Goal: Find specific page/section: Find specific page/section

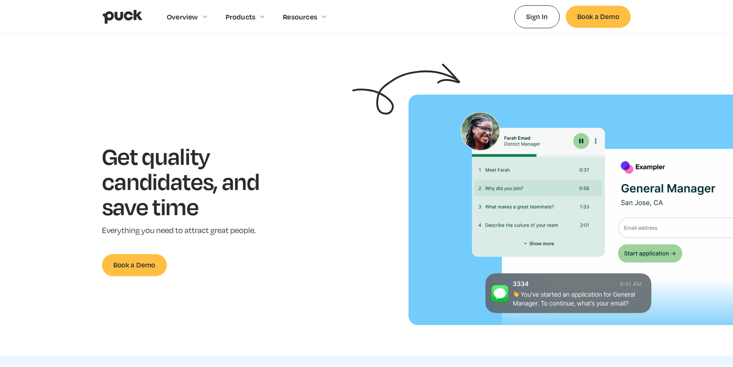
click at [304, 210] on div "Get quality candidates, and save time Everything you need to attract great peop…" at bounding box center [192, 210] width 361 height 133
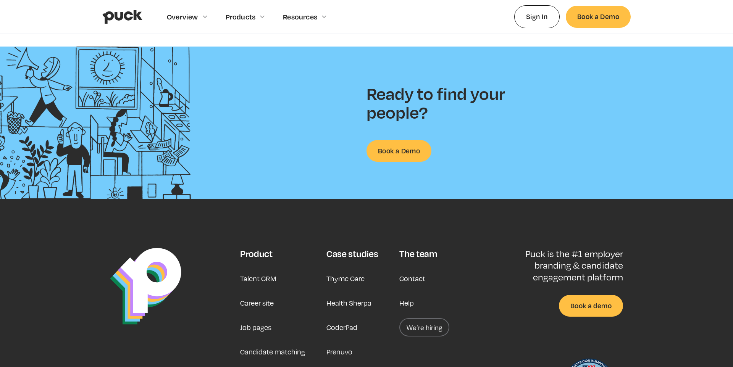
scroll to position [1992, 0]
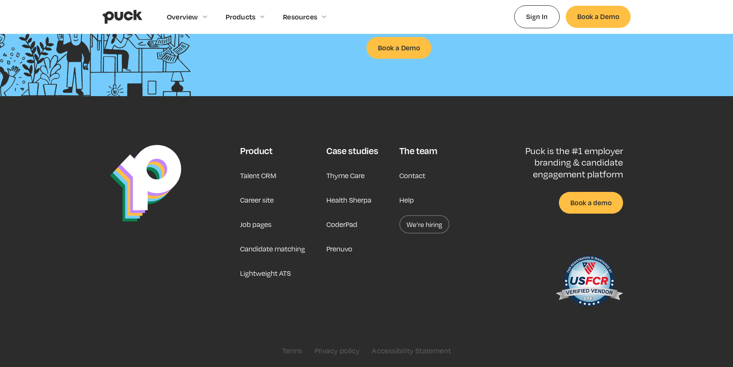
click at [266, 201] on link "Career site" at bounding box center [257, 200] width 34 height 18
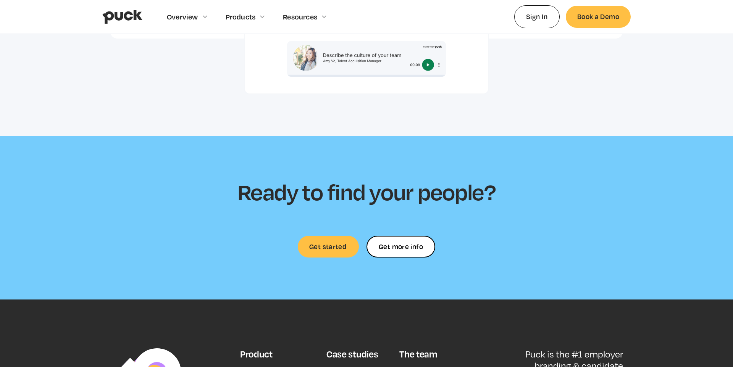
scroll to position [2278, 0]
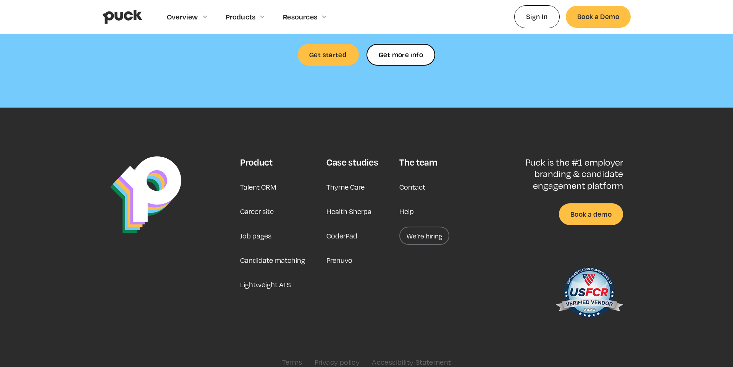
click at [417, 227] on link "We’re hiring" at bounding box center [425, 236] width 50 height 18
